Goal: Find contact information: Find contact information

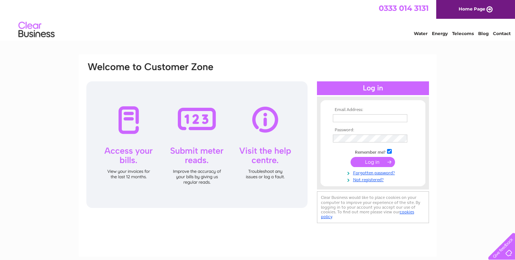
click at [344, 118] on input "text" at bounding box center [370, 118] width 75 height 8
type input "craig@gardinerwaters.co.uk"
click at [493, 31] on div "Water Energy Telecoms Blog Contact" at bounding box center [458, 29] width 116 height 13
click at [499, 34] on link "Contact" at bounding box center [502, 33] width 18 height 5
